Goal: Contribute content: Add original content to the website for others to see

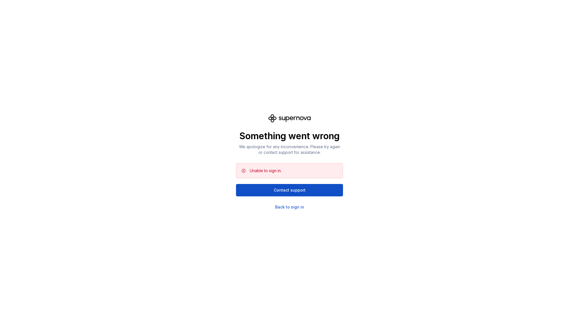
scroll to position [422, 0]
click at [291, 208] on div "Back to sign in" at bounding box center [289, 207] width 29 height 6
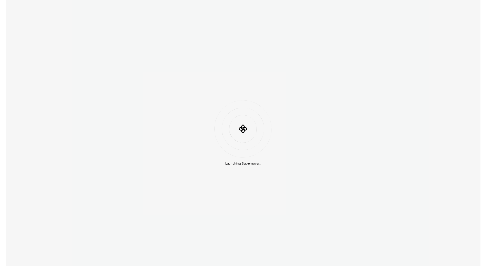
scroll to position [422, 0]
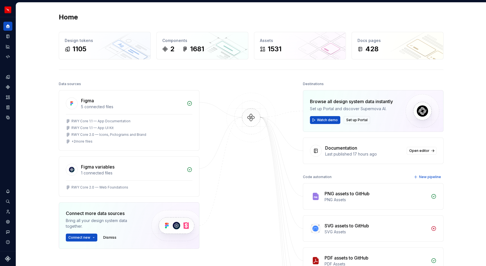
click at [22, 45] on div "Home Design tokens 1105 Components 2 1681 Assets 1531 Docs pages 428 Data sourc…" at bounding box center [251, 217] width 470 height 428
click at [6, 39] on icon "Documentation" at bounding box center [7, 36] width 5 height 5
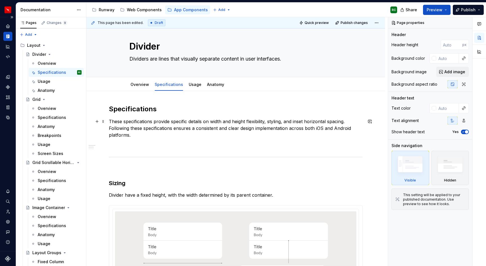
scroll to position [8, 0]
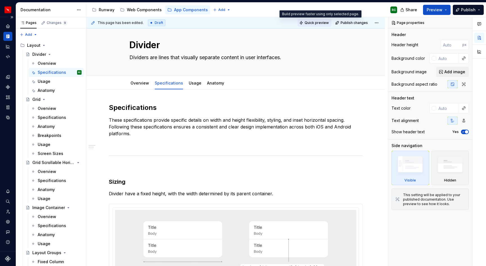
click at [323, 23] on span "Quick preview" at bounding box center [317, 23] width 24 height 5
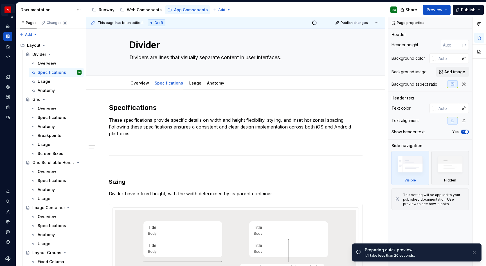
click at [11, 11] on html "Runway RC Design system data Documentation Accessibility guide for tree Page tr…" at bounding box center [243, 133] width 486 height 266
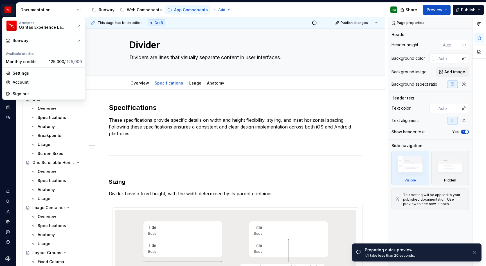
click at [237, 131] on html "Runway RC Design system data Documentation Accessibility guide for tree Page tr…" at bounding box center [243, 133] width 486 height 266
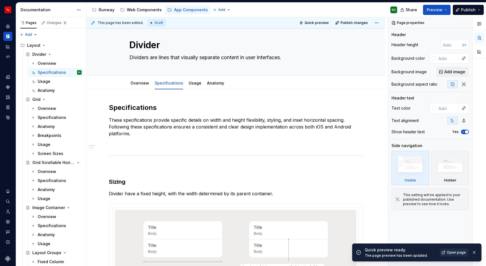
click at [456, 255] on link "Open page" at bounding box center [454, 252] width 28 height 8
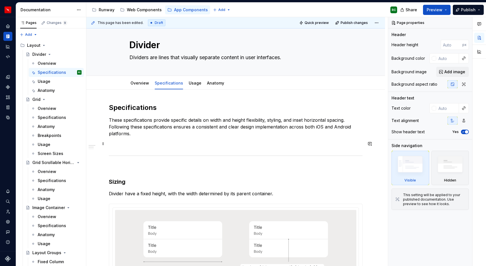
click at [240, 143] on p at bounding box center [236, 143] width 254 height 7
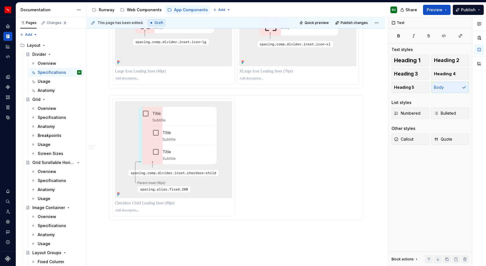
scroll to position [826, 0]
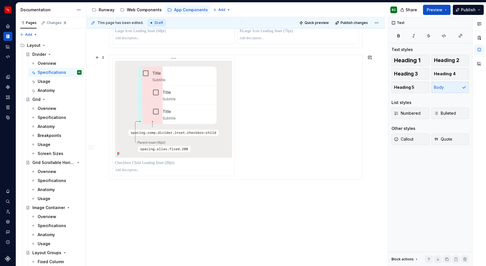
click at [173, 133] on img at bounding box center [173, 109] width 107 height 97
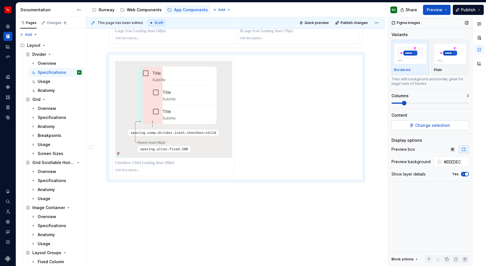
click at [423, 123] on span "Change selection" at bounding box center [433, 125] width 35 height 6
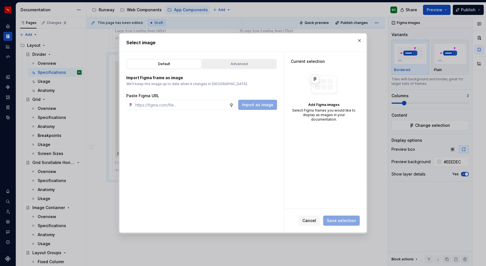
click at [228, 65] on div "Advanced" at bounding box center [239, 64] width 71 height 6
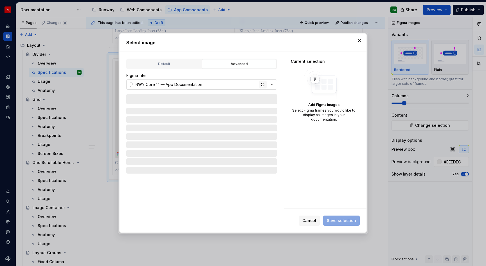
click at [263, 86] on div "button" at bounding box center [263, 85] width 8 height 8
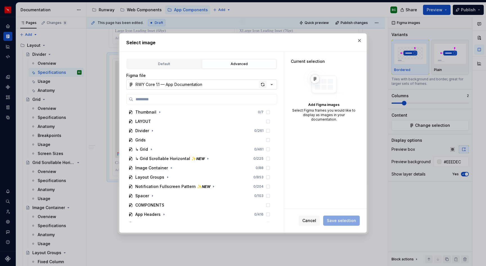
click at [262, 82] on div "button" at bounding box center [263, 85] width 8 height 8
click at [316, 217] on button "Cancel" at bounding box center [309, 220] width 21 height 10
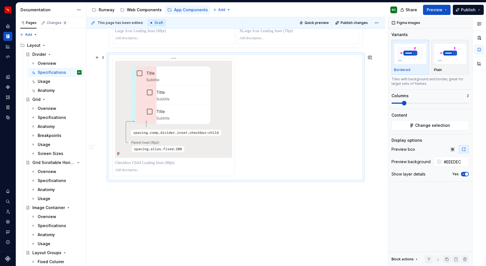
click at [205, 116] on img at bounding box center [173, 109] width 107 height 97
click at [426, 127] on span "Change selection" at bounding box center [433, 125] width 35 height 6
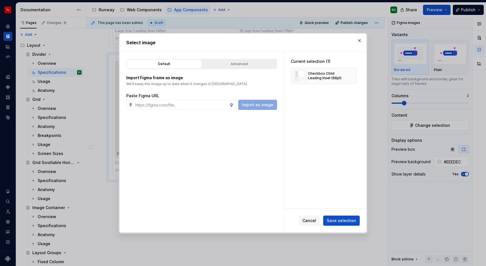
click at [259, 65] on div "Advanced" at bounding box center [239, 64] width 71 height 6
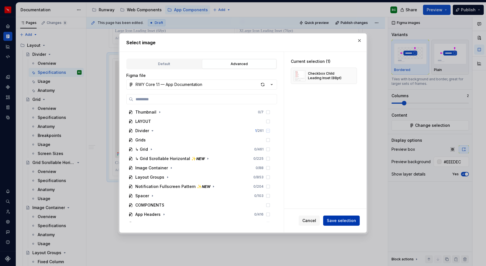
click at [343, 220] on span "Save selection" at bounding box center [341, 221] width 29 height 6
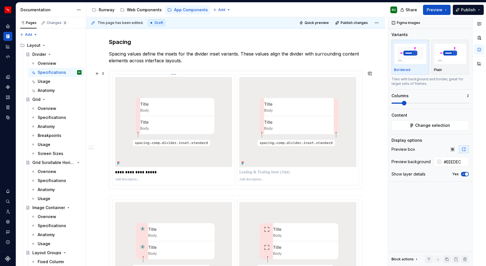
scroll to position [316, 0]
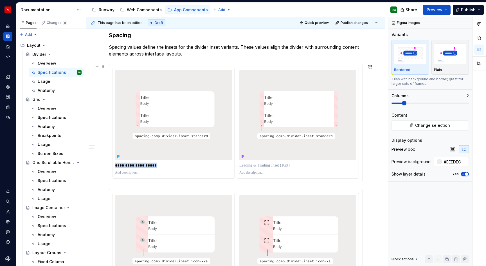
drag, startPoint x: 157, startPoint y: 167, endPoint x: 100, endPoint y: 166, distance: 57.7
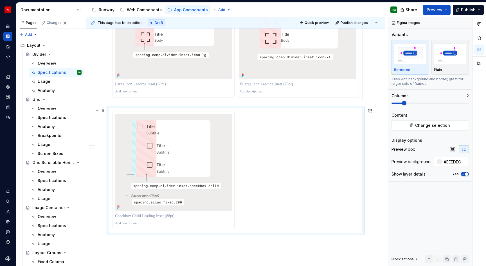
scroll to position [826, 0]
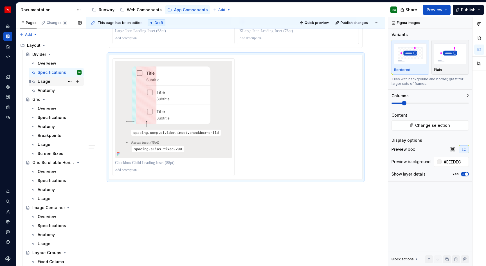
click at [54, 84] on div "Usage" at bounding box center [60, 81] width 44 height 8
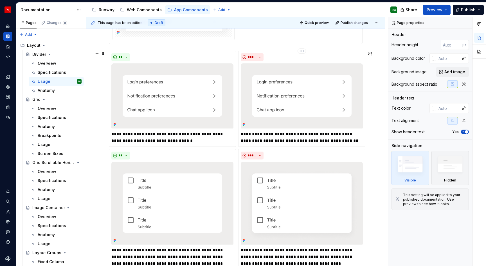
scroll to position [627, 0]
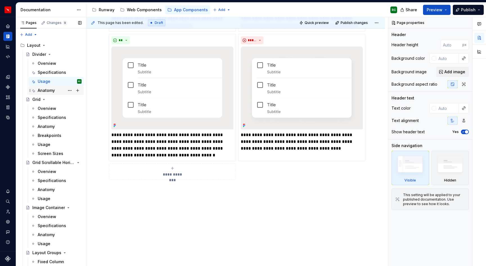
click at [58, 89] on div "Anatomy" at bounding box center [60, 90] width 44 height 8
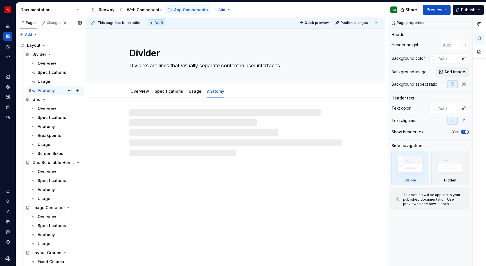
click at [49, 91] on div "Anatomy" at bounding box center [46, 91] width 17 height 6
click at [50, 109] on div "Overview" at bounding box center [47, 109] width 19 height 6
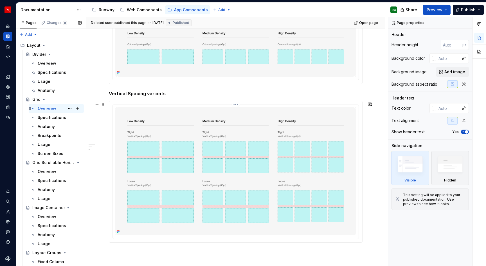
scroll to position [190, 0]
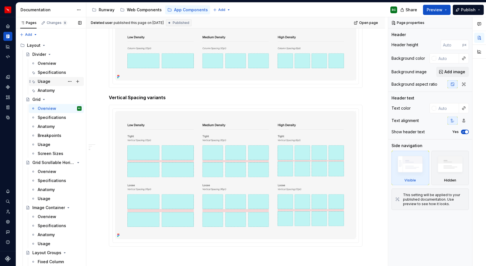
click at [45, 79] on div "Usage" at bounding box center [44, 82] width 13 height 6
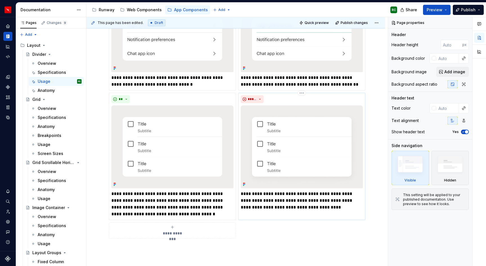
scroll to position [534, 0]
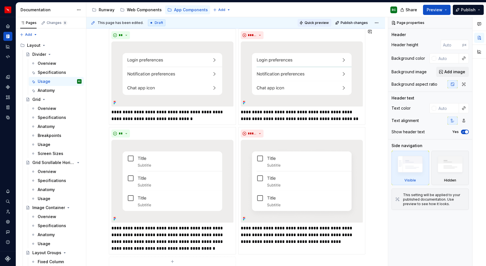
click at [322, 21] on span "Quick preview" at bounding box center [317, 23] width 24 height 5
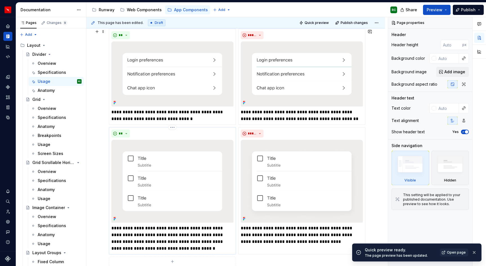
click at [191, 159] on img at bounding box center [172, 181] width 122 height 82
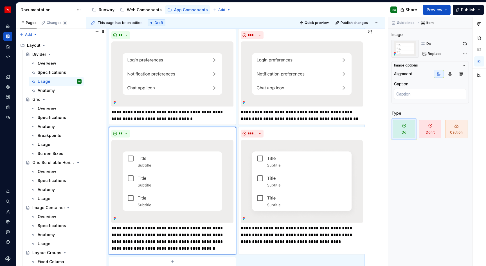
click at [238, 125] on div "**********" at bounding box center [236, 151] width 254 height 244
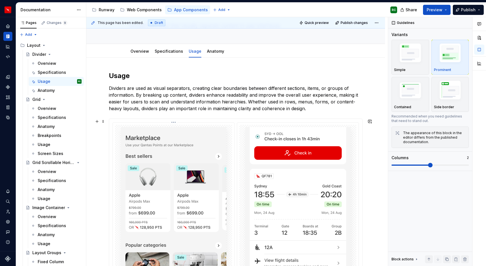
scroll to position [0, 0]
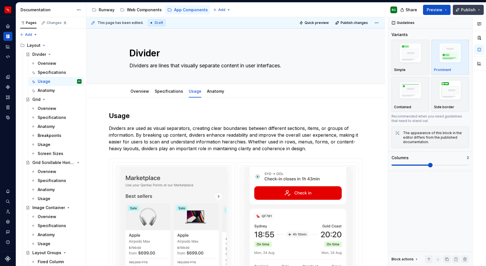
click at [481, 11] on button "Publish" at bounding box center [468, 10] width 31 height 10
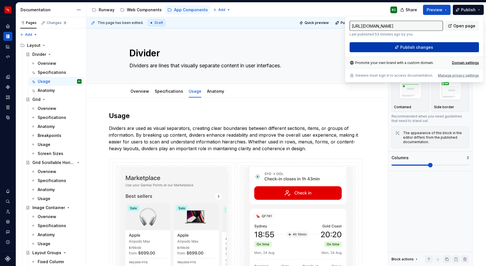
click at [396, 48] on button "Publish changes" at bounding box center [415, 47] width 130 height 10
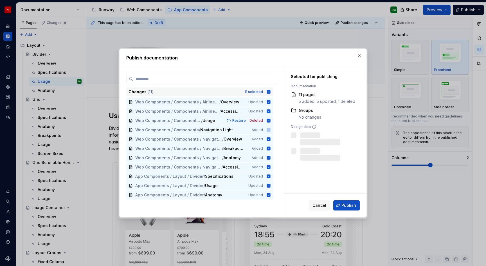
click at [271, 91] on icon at bounding box center [269, 92] width 4 height 4
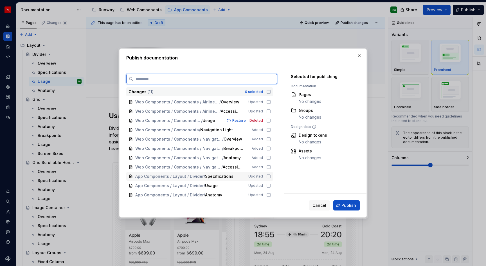
click at [271, 177] on icon at bounding box center [269, 176] width 5 height 5
click at [271, 185] on icon at bounding box center [269, 185] width 5 height 5
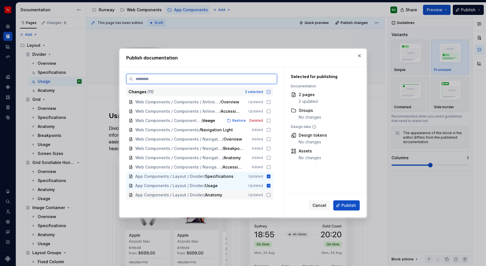
click at [270, 195] on icon at bounding box center [269, 195] width 5 height 5
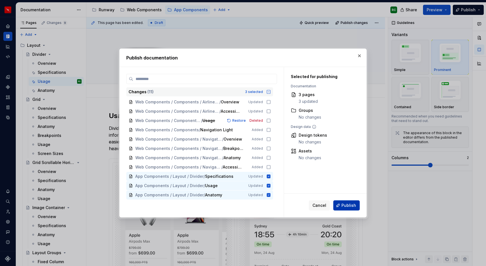
click at [342, 204] on button "Publish" at bounding box center [347, 205] width 26 height 10
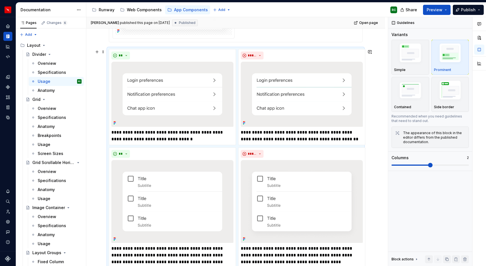
scroll to position [627, 0]
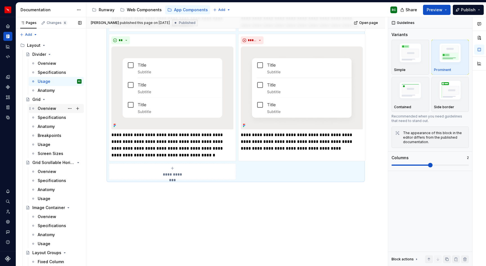
click at [56, 108] on div "Overview" at bounding box center [60, 108] width 44 height 8
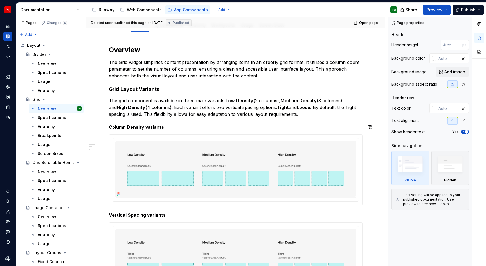
scroll to position [73, 0]
click at [218, 126] on h5 "Column Density variants" at bounding box center [236, 127] width 254 height 6
type textarea "*"
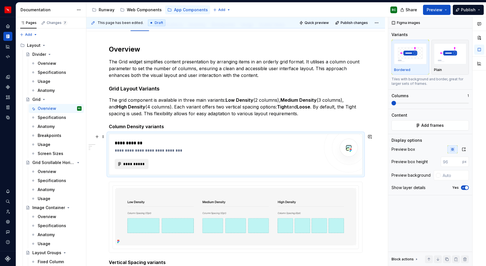
click at [143, 164] on span "**********" at bounding box center [134, 164] width 22 height 6
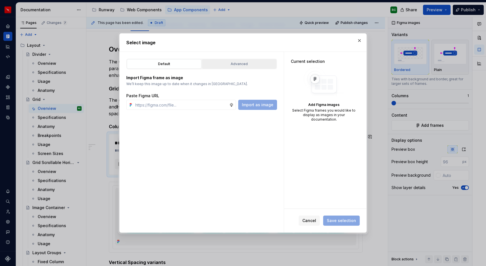
click at [238, 63] on div "Advanced" at bounding box center [239, 64] width 71 height 6
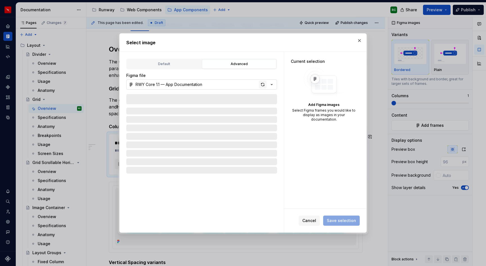
click at [263, 82] on div "button" at bounding box center [263, 85] width 8 height 8
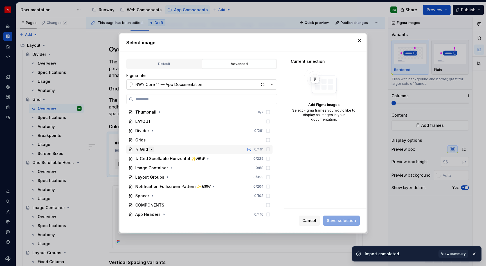
click at [152, 150] on icon "button" at bounding box center [151, 149] width 5 height 5
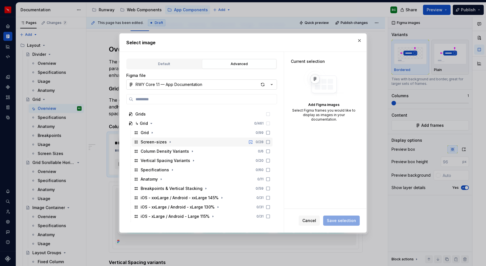
scroll to position [35, 0]
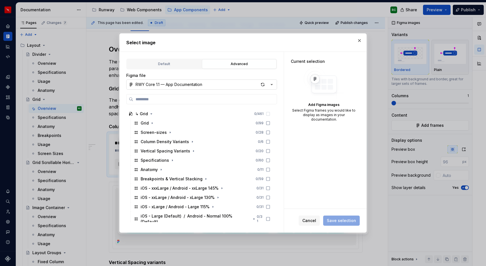
click at [267, 83] on div "button" at bounding box center [267, 85] width 16 height 8
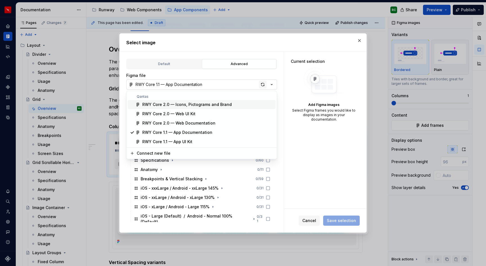
click at [264, 84] on div "Select image Default Advanced Import Figma frame as image We’ll keep this image…" at bounding box center [243, 133] width 486 height 266
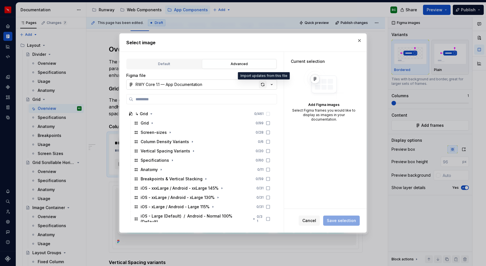
click at [263, 86] on div "button" at bounding box center [263, 85] width 8 height 8
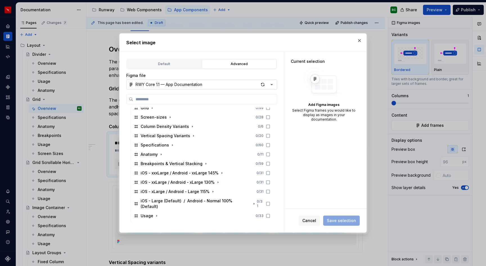
scroll to position [50, 0]
click at [192, 127] on icon "button" at bounding box center [192, 126] width 1 height 1
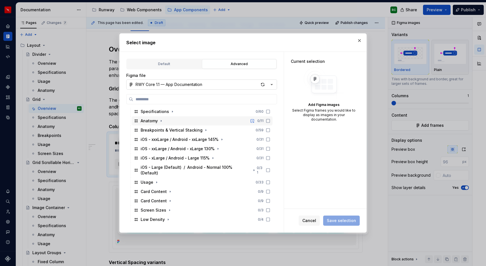
scroll to position [136, 0]
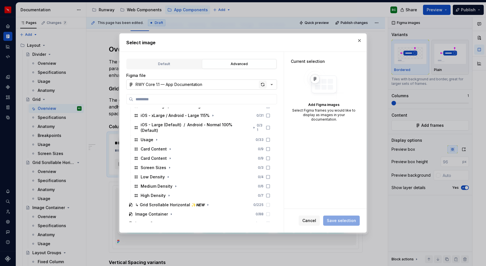
click at [264, 83] on div "button" at bounding box center [263, 85] width 8 height 8
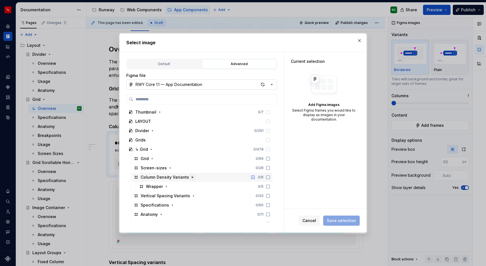
click at [190, 176] on icon "button" at bounding box center [192, 177] width 5 height 5
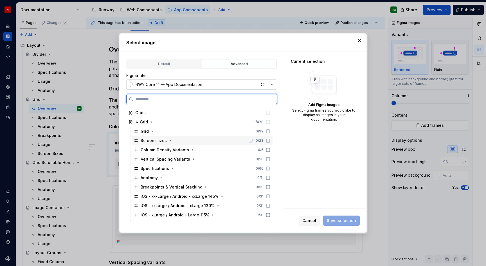
scroll to position [27, 0]
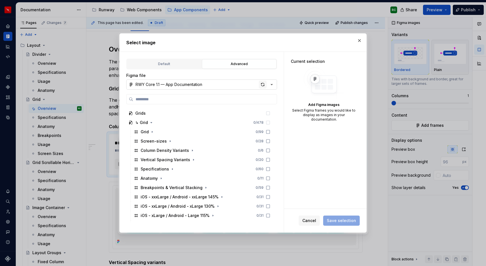
click at [267, 82] on div "button" at bounding box center [263, 85] width 8 height 8
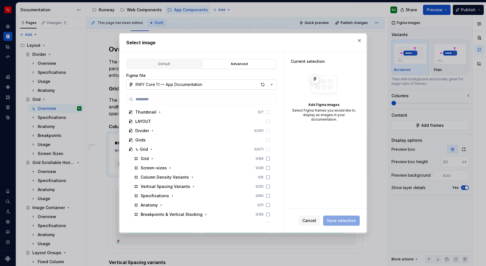
type textarea "*"
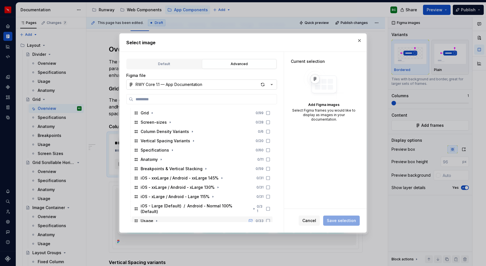
scroll to position [51, 0]
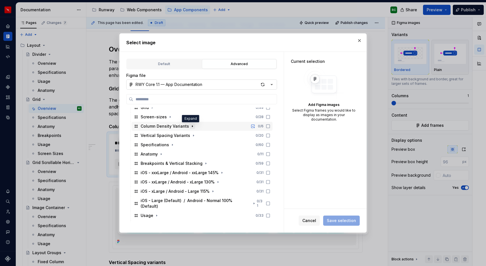
click at [192, 126] on icon "button" at bounding box center [192, 126] width 5 height 5
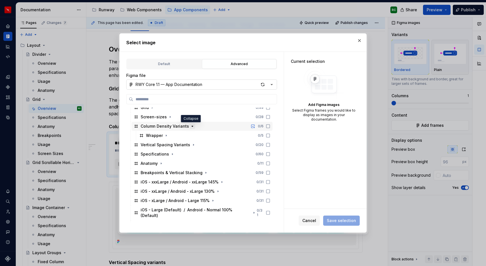
click at [192, 126] on icon "button" at bounding box center [192, 126] width 5 height 5
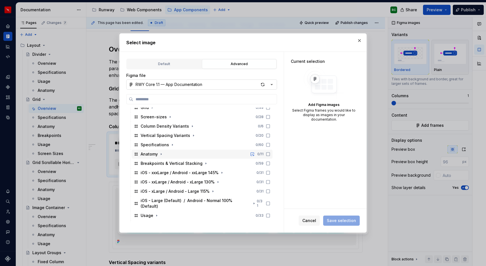
scroll to position [95, 0]
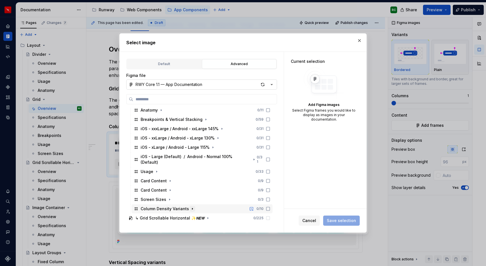
click at [190, 206] on icon "button" at bounding box center [192, 208] width 5 height 5
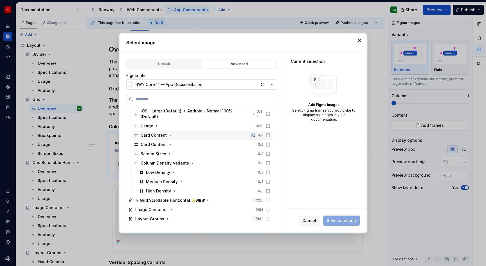
scroll to position [147, 0]
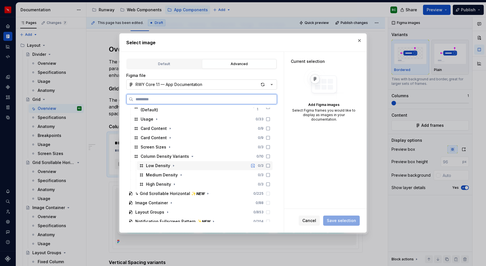
click at [271, 163] on icon at bounding box center [268, 165] width 5 height 5
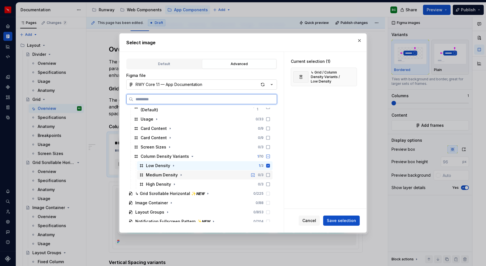
click at [271, 173] on icon at bounding box center [268, 175] width 5 height 5
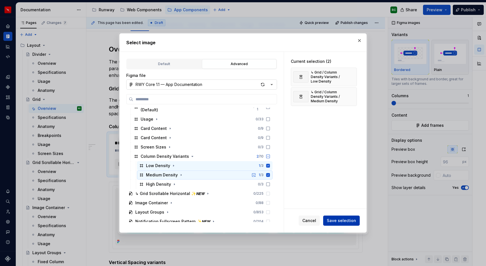
click at [327, 220] on button "Save selection" at bounding box center [341, 220] width 37 height 10
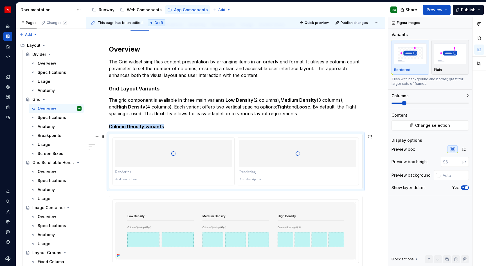
scroll to position [110, 0]
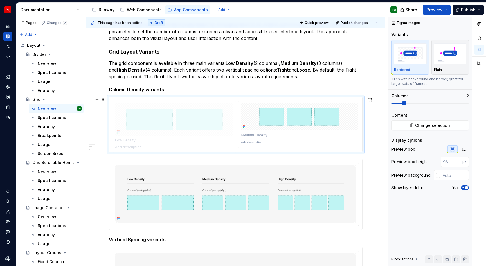
drag, startPoint x: 294, startPoint y: 123, endPoint x: 168, endPoint y: 118, distance: 125.7
click at [168, 118] on body "Runway RC Design system data Documentation Accessibility guide for tree Page tr…" at bounding box center [243, 133] width 486 height 266
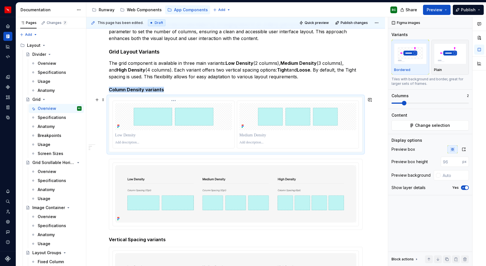
click at [138, 130] on div at bounding box center [174, 124] width 122 height 47
click at [137, 140] on div at bounding box center [173, 142] width 117 height 7
click at [137, 141] on p at bounding box center [173, 142] width 117 height 5
click at [138, 136] on p at bounding box center [173, 135] width 117 height 6
click at [246, 136] on p at bounding box center [298, 135] width 117 height 6
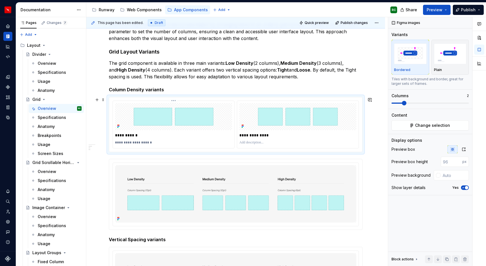
click at [156, 140] on div "**********" at bounding box center [173, 142] width 117 height 7
click at [153, 134] on p "**********" at bounding box center [174, 135] width 119 height 6
click at [276, 134] on p "**********" at bounding box center [299, 135] width 119 height 6
click at [255, 141] on p at bounding box center [298, 142] width 117 height 5
click at [289, 89] on h5 "Column Density variants" at bounding box center [236, 90] width 254 height 6
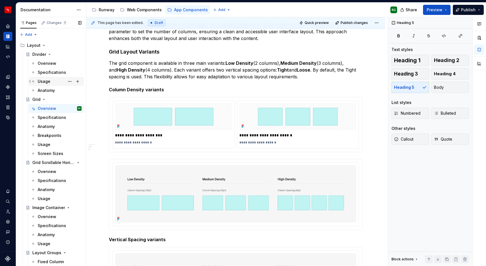
click at [53, 79] on div "Usage" at bounding box center [60, 81] width 44 height 8
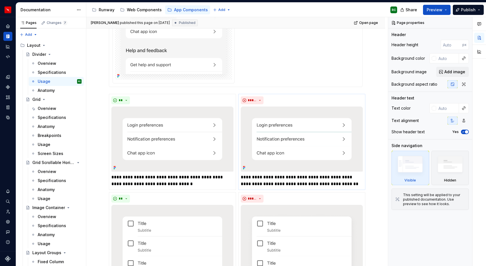
scroll to position [509, 0]
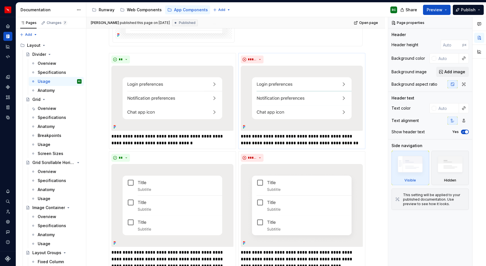
click at [42, 70] on div "Specifications" at bounding box center [52, 73] width 28 height 6
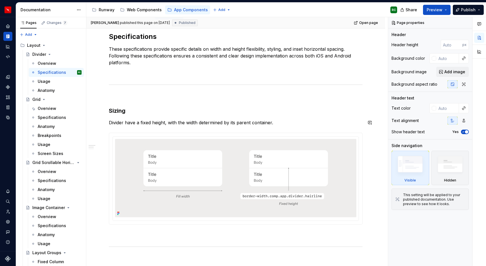
scroll to position [104, 0]
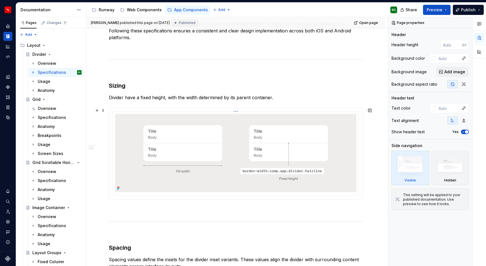
click at [216, 154] on img at bounding box center [236, 153] width 235 height 78
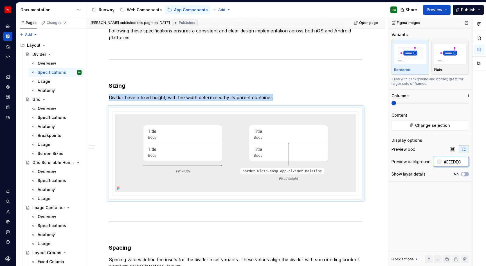
click at [457, 161] on input "#EEEDEC" at bounding box center [455, 162] width 27 height 10
click at [456, 161] on input "#EEEDEC" at bounding box center [455, 162] width 27 height 10
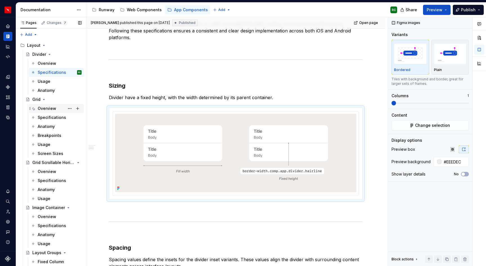
click at [58, 110] on div "Overview" at bounding box center [60, 108] width 44 height 8
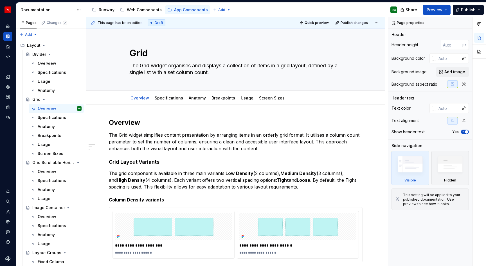
scroll to position [54, 0]
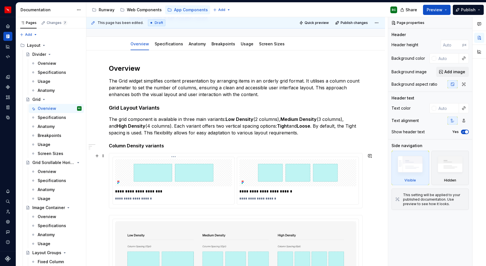
click at [202, 167] on img at bounding box center [173, 172] width 107 height 27
type textarea "*"
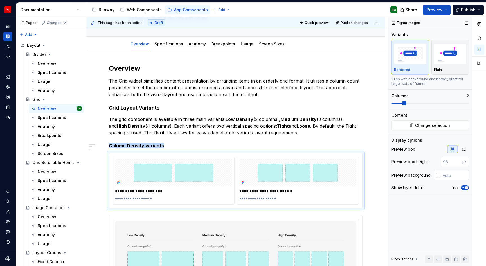
click at [448, 173] on input "text" at bounding box center [455, 175] width 28 height 10
paste input "#EEEDEC"
type input "#EEEDEC"
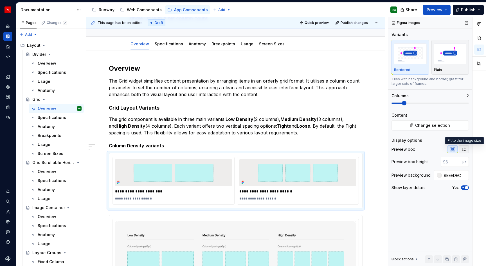
click at [464, 149] on icon "button" at bounding box center [464, 149] width 5 height 5
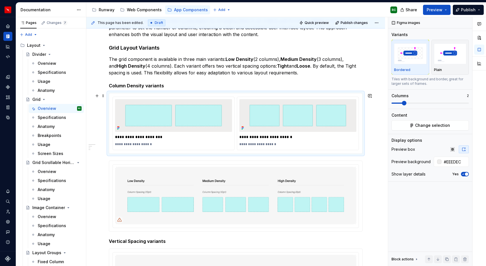
scroll to position [121, 0]
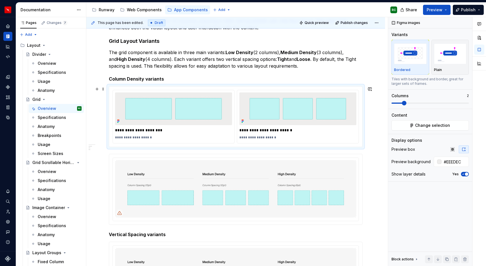
click at [363, 130] on div "**********" at bounding box center [235, 116] width 253 height 60
click at [372, 144] on div "This page has been edited. Draft Quick preview Publish changes Grid The Grid wi…" at bounding box center [237, 141] width 302 height 249
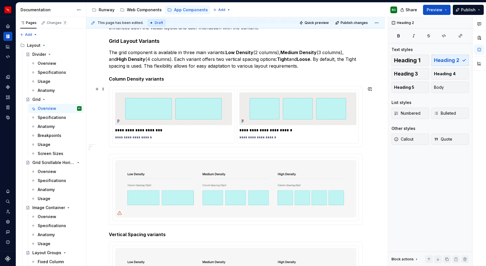
click at [363, 141] on div "**********" at bounding box center [236, 116] width 254 height 61
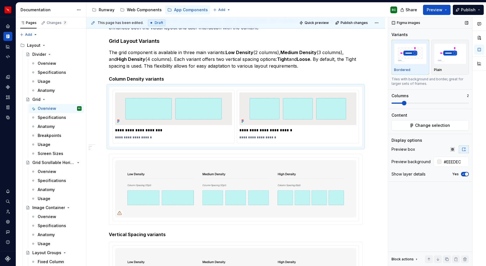
click at [448, 260] on button "button" at bounding box center [447, 259] width 8 height 8
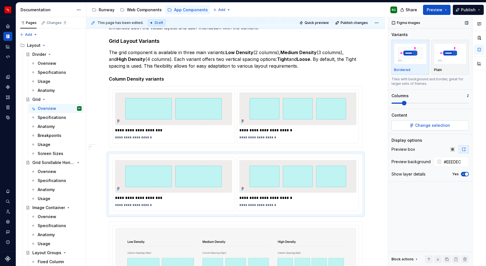
click at [433, 129] on button "Change selection" at bounding box center [430, 125] width 77 height 10
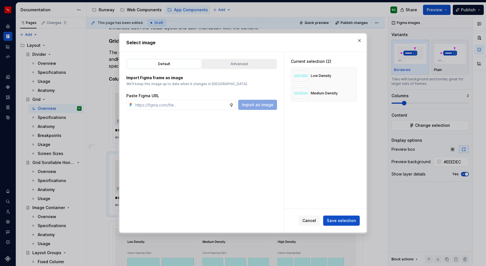
click at [228, 61] on div "Advanced" at bounding box center [239, 64] width 71 height 6
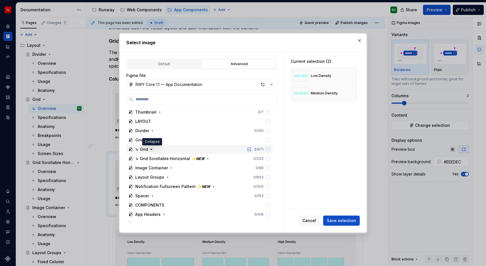
click at [152, 148] on icon "button" at bounding box center [151, 149] width 5 height 5
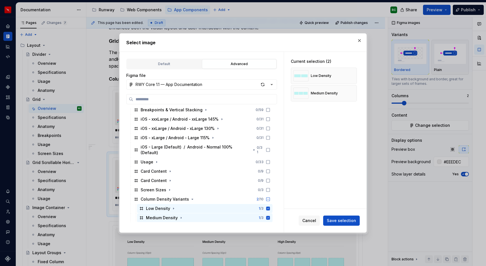
scroll to position [137, 0]
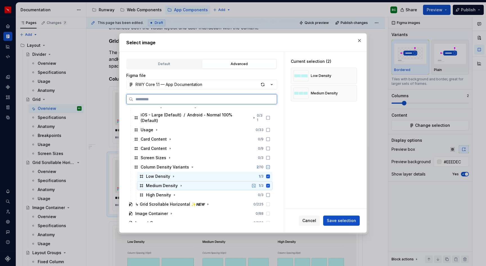
click at [271, 183] on icon at bounding box center [268, 185] width 5 height 5
click at [271, 174] on icon at bounding box center [268, 176] width 5 height 5
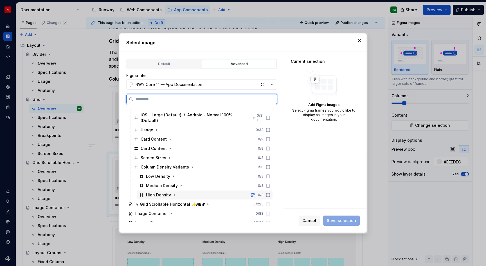
click at [271, 193] on icon at bounding box center [268, 195] width 5 height 5
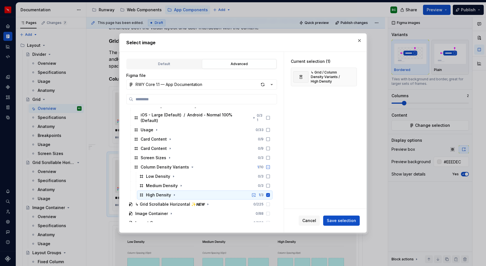
click at [364, 222] on div "Cancel Save selection" at bounding box center [325, 221] width 82 height 24
click at [355, 222] on span "Save selection" at bounding box center [341, 221] width 29 height 6
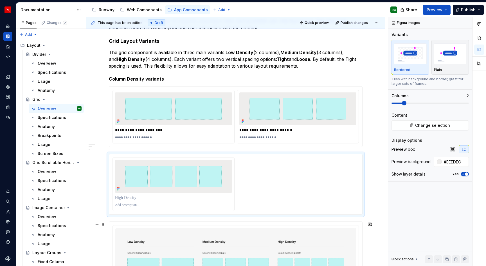
type textarea "*"
